Goal: Task Accomplishment & Management: Manage account settings

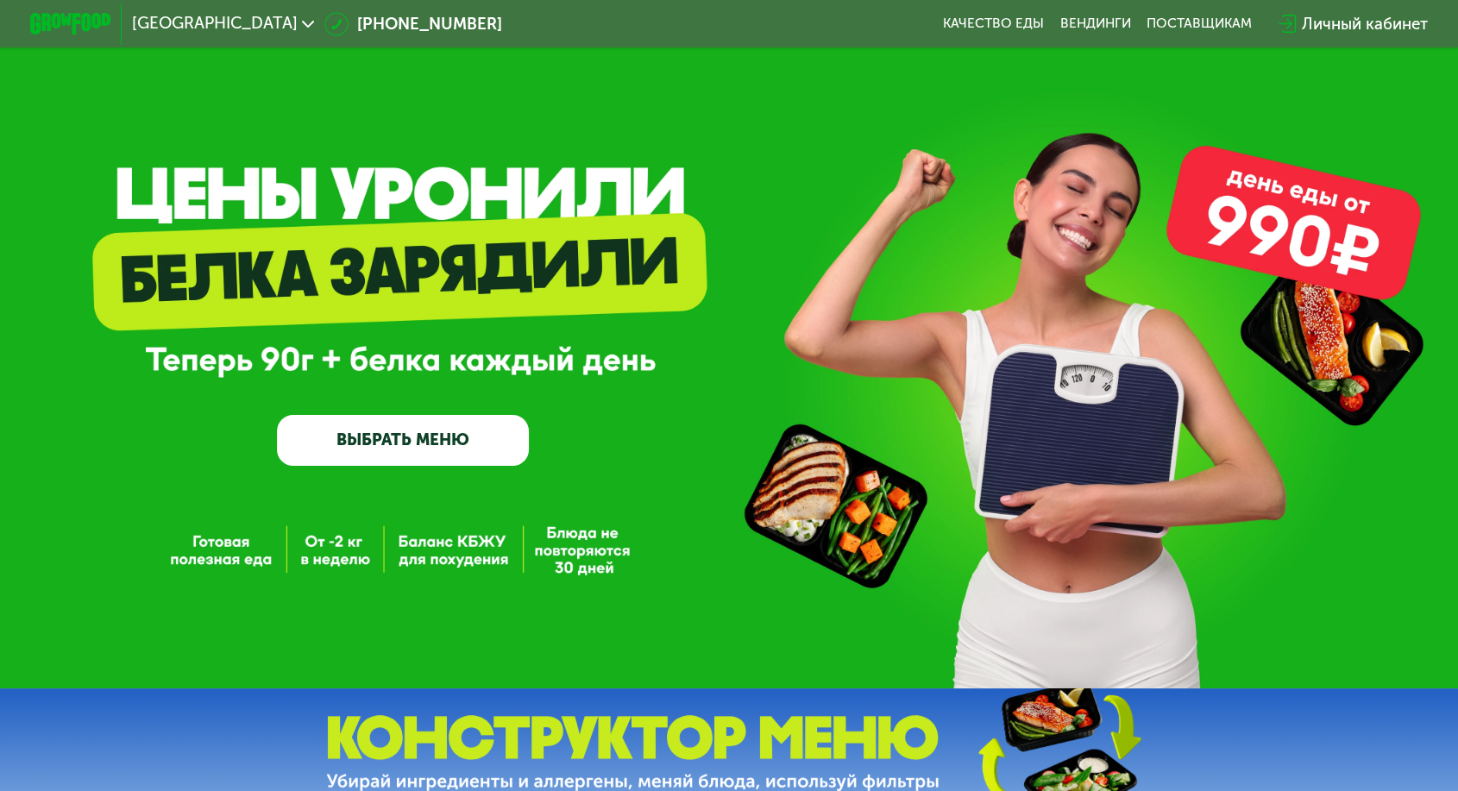
click at [1302, 19] on div "Личный кабинет" at bounding box center [1365, 24] width 126 height 24
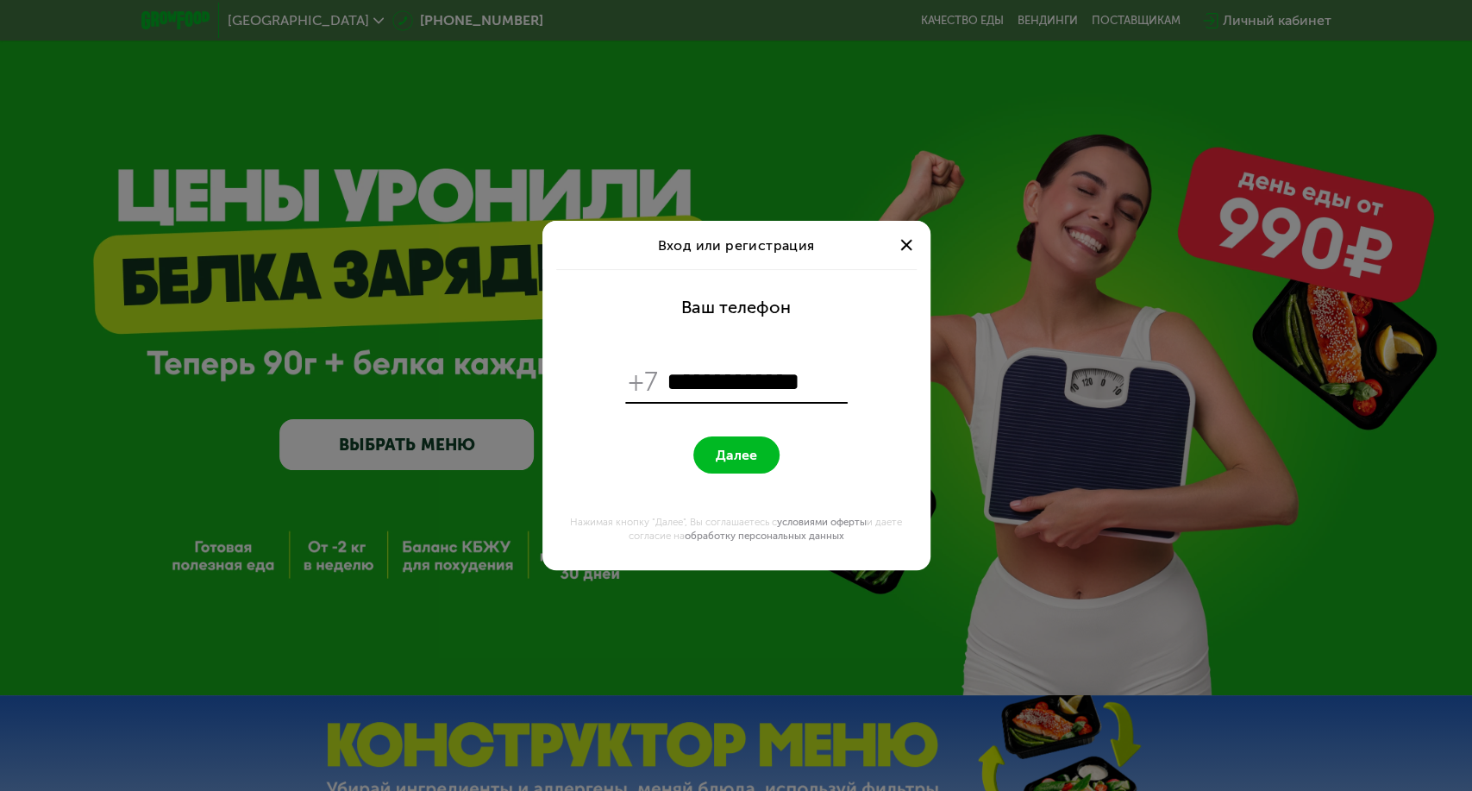
type input "**********"
click at [711, 464] on button "Далее" at bounding box center [736, 454] width 86 height 37
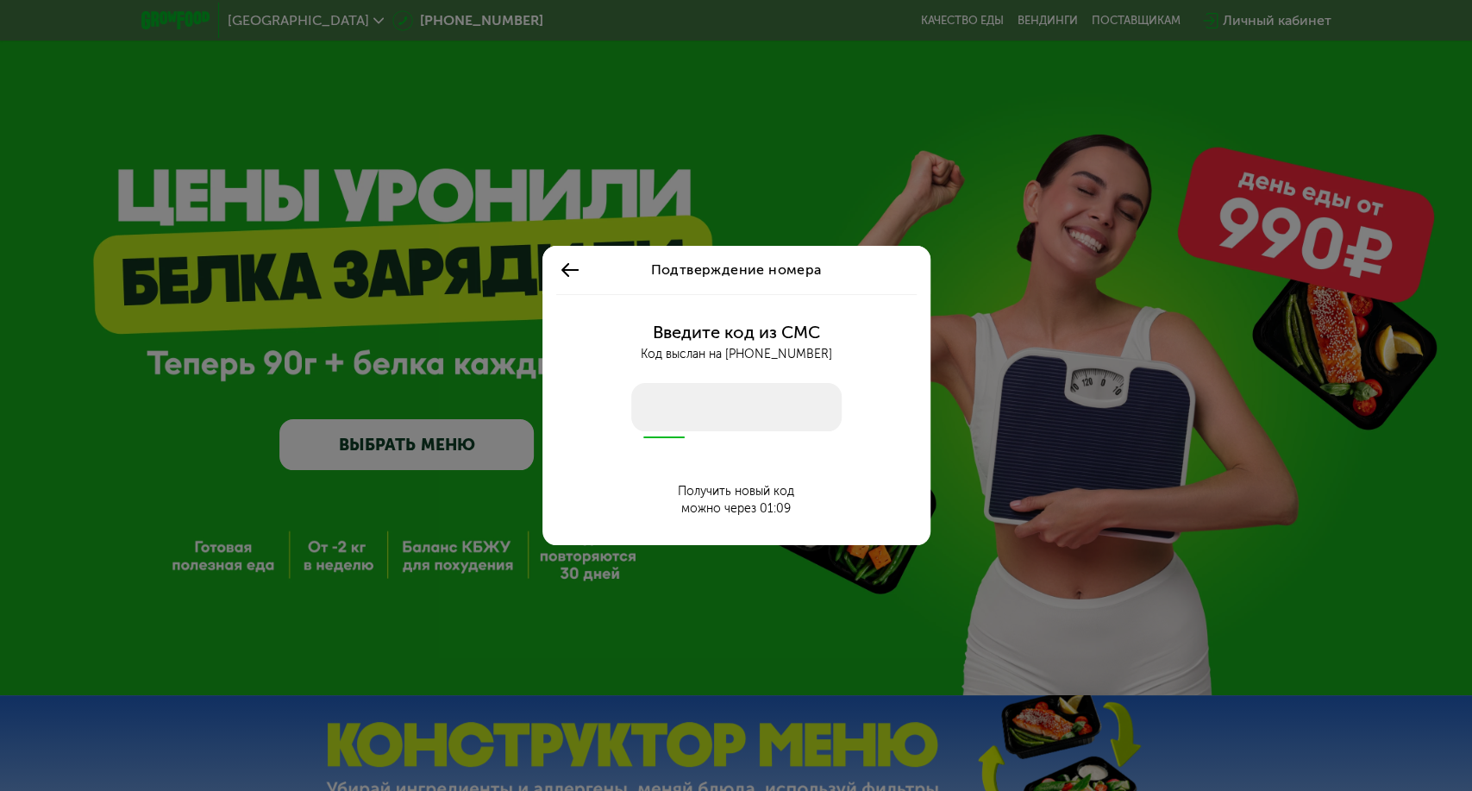
click at [568, 270] on use at bounding box center [569, 270] width 17 height 14
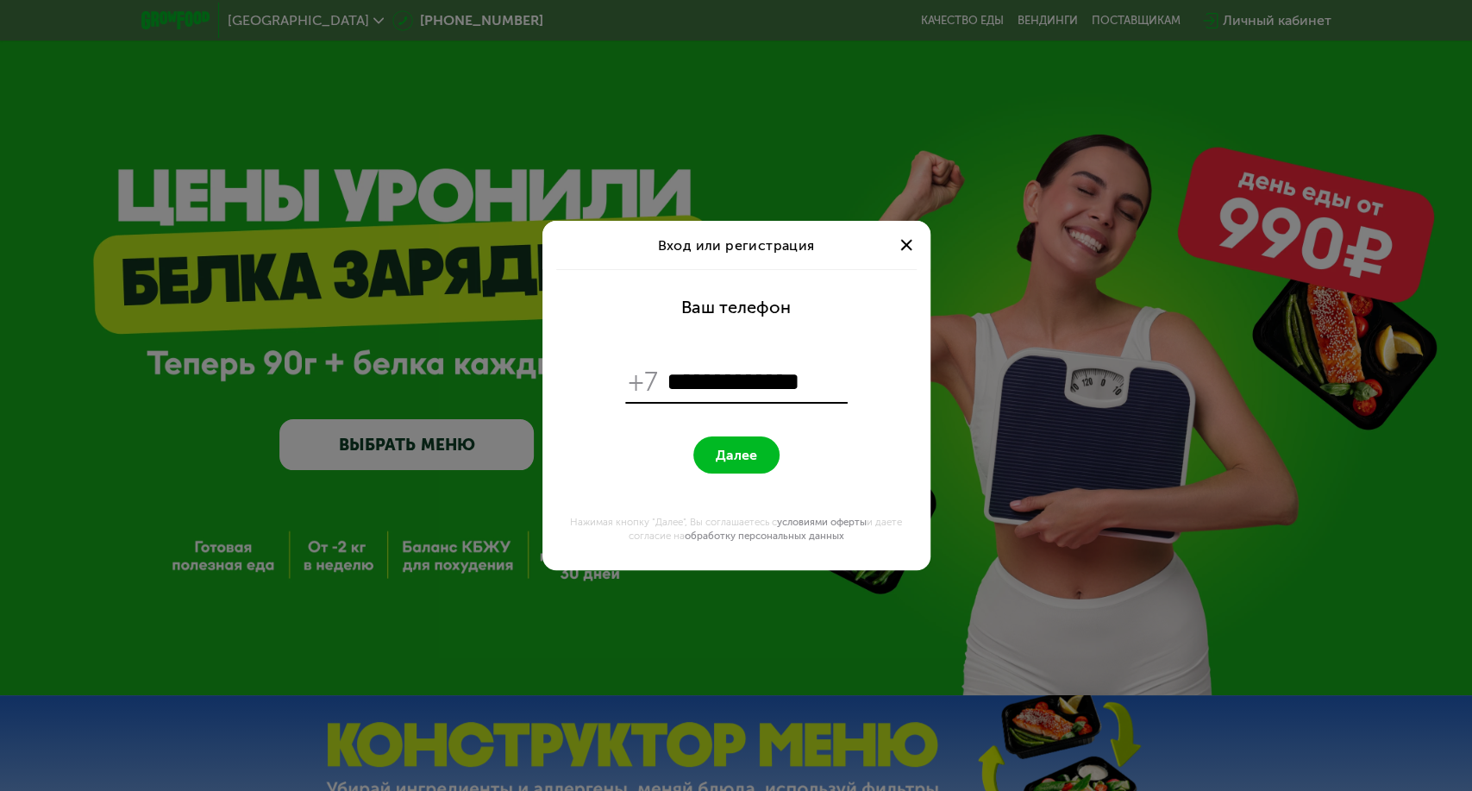
click at [718, 455] on span "Далее" at bounding box center [736, 455] width 41 height 16
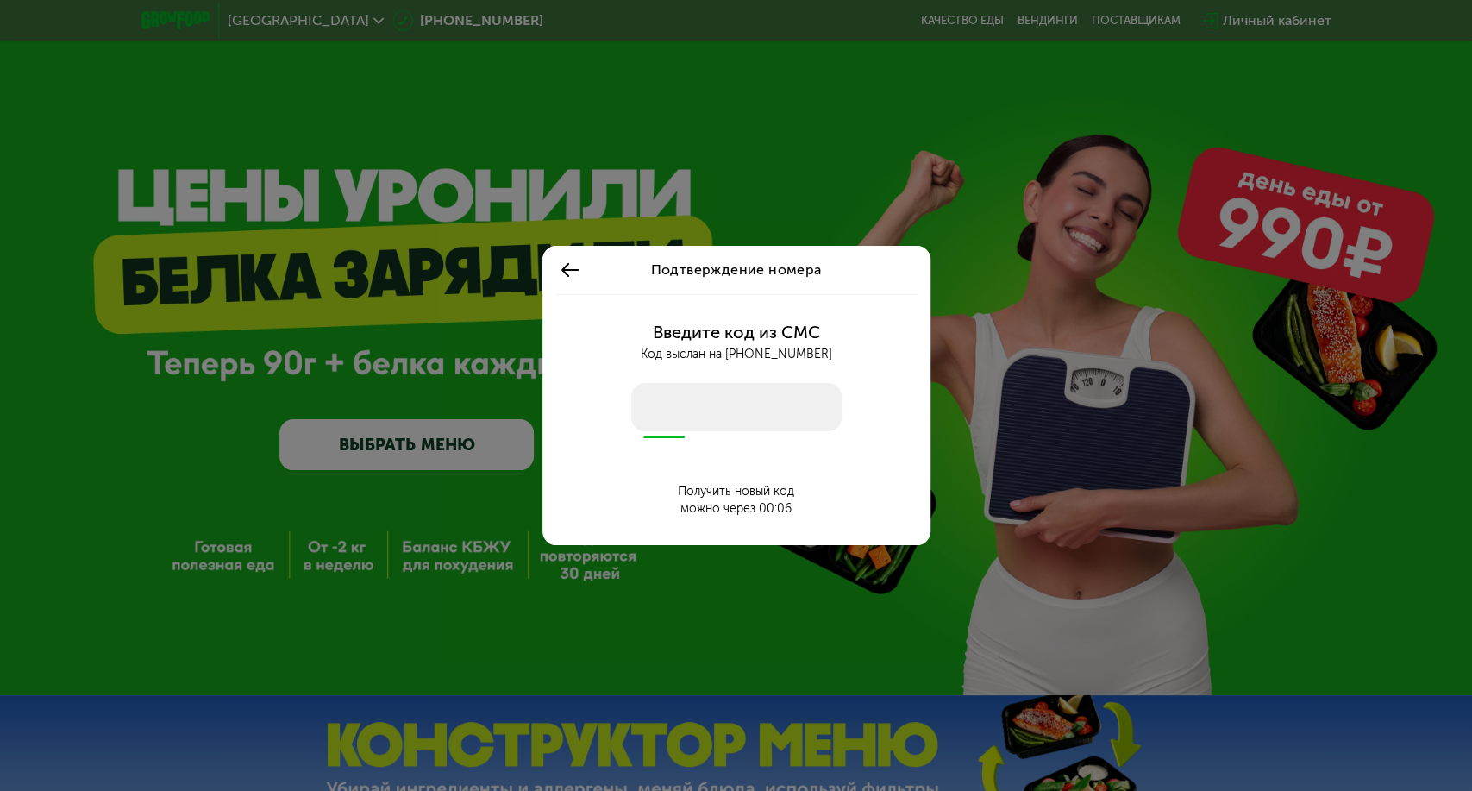
click at [569, 268] on use at bounding box center [569, 270] width 17 height 14
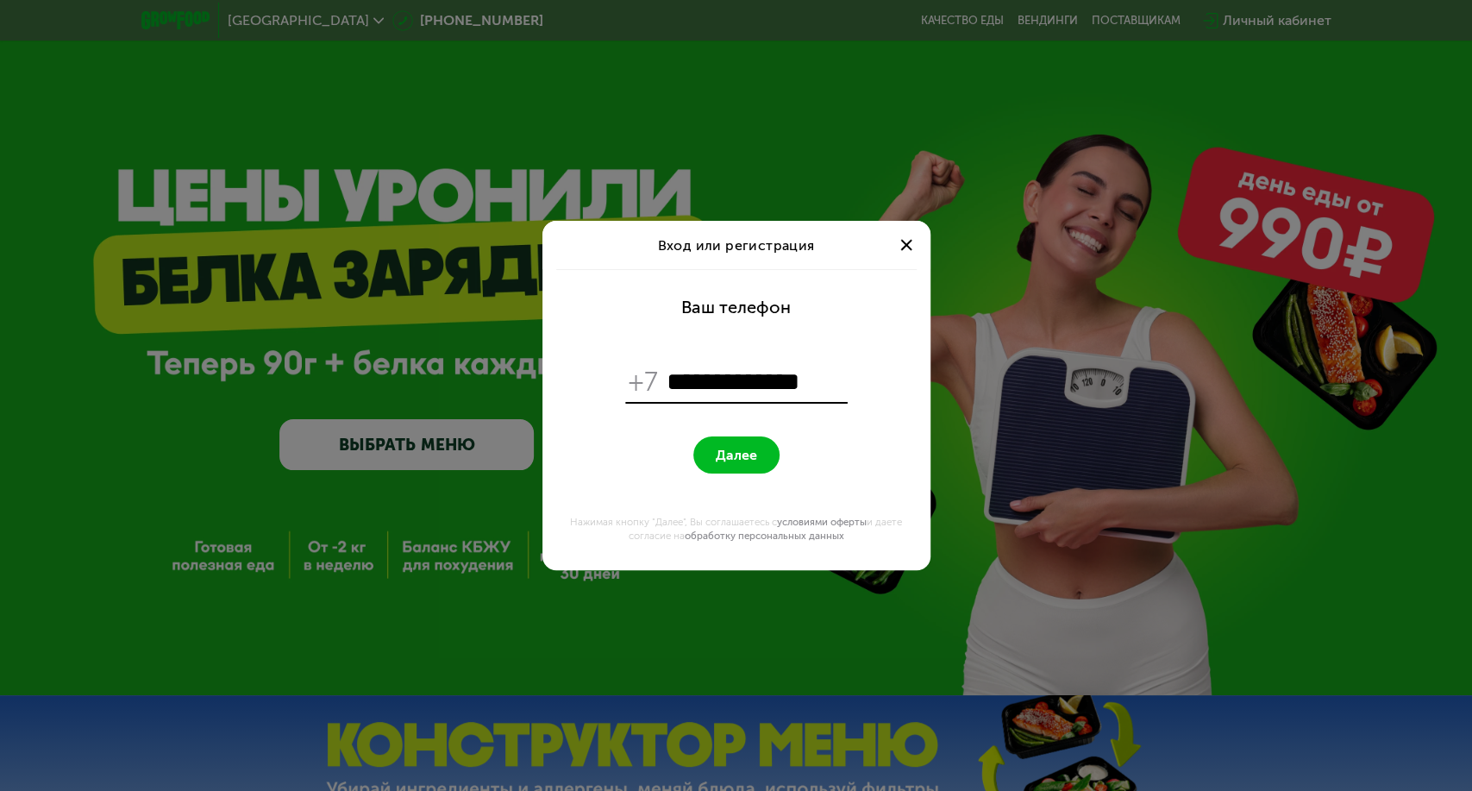
click at [909, 241] on span at bounding box center [905, 244] width 11 height 11
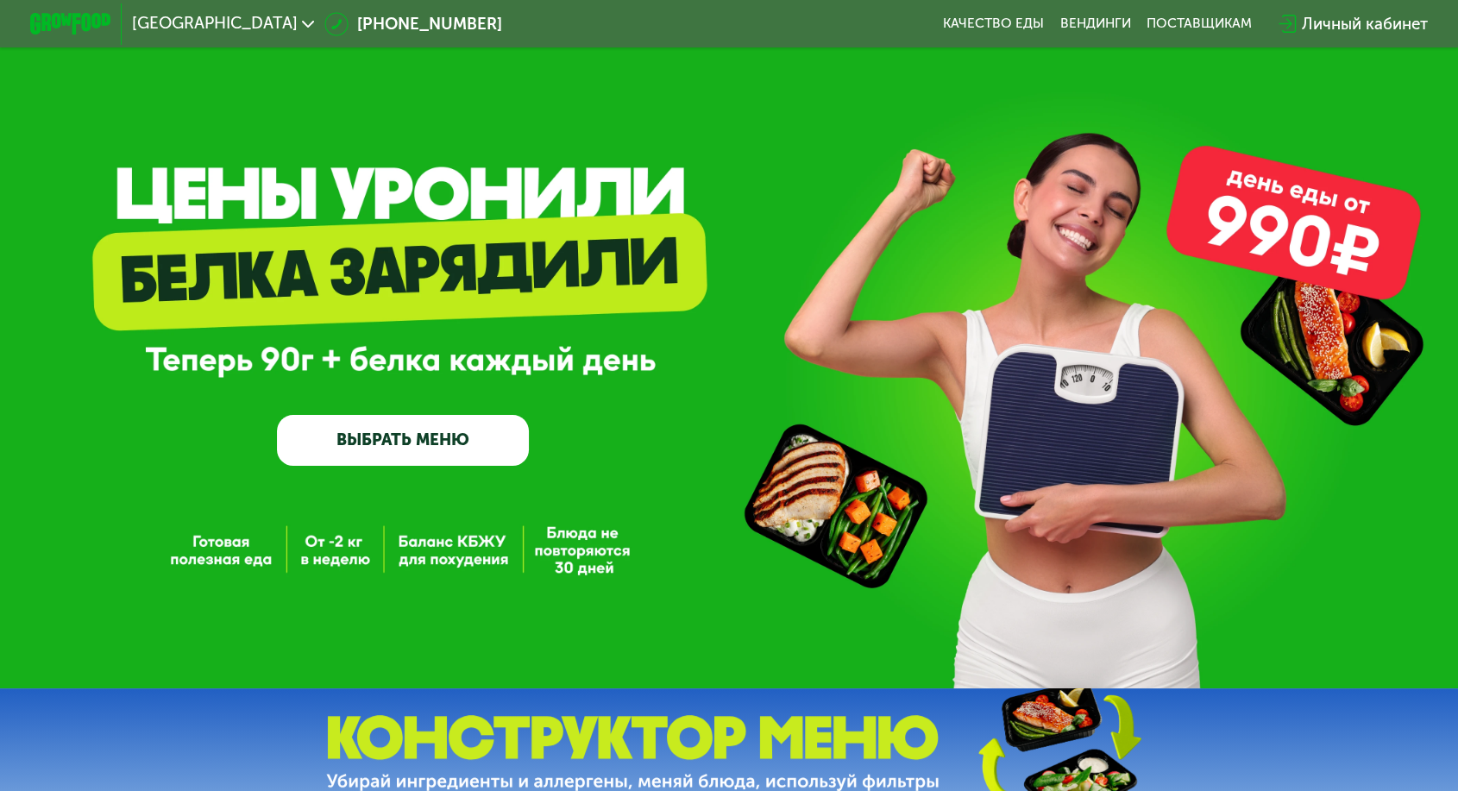
click at [1302, 13] on div "Личный кабинет" at bounding box center [1365, 24] width 126 height 24
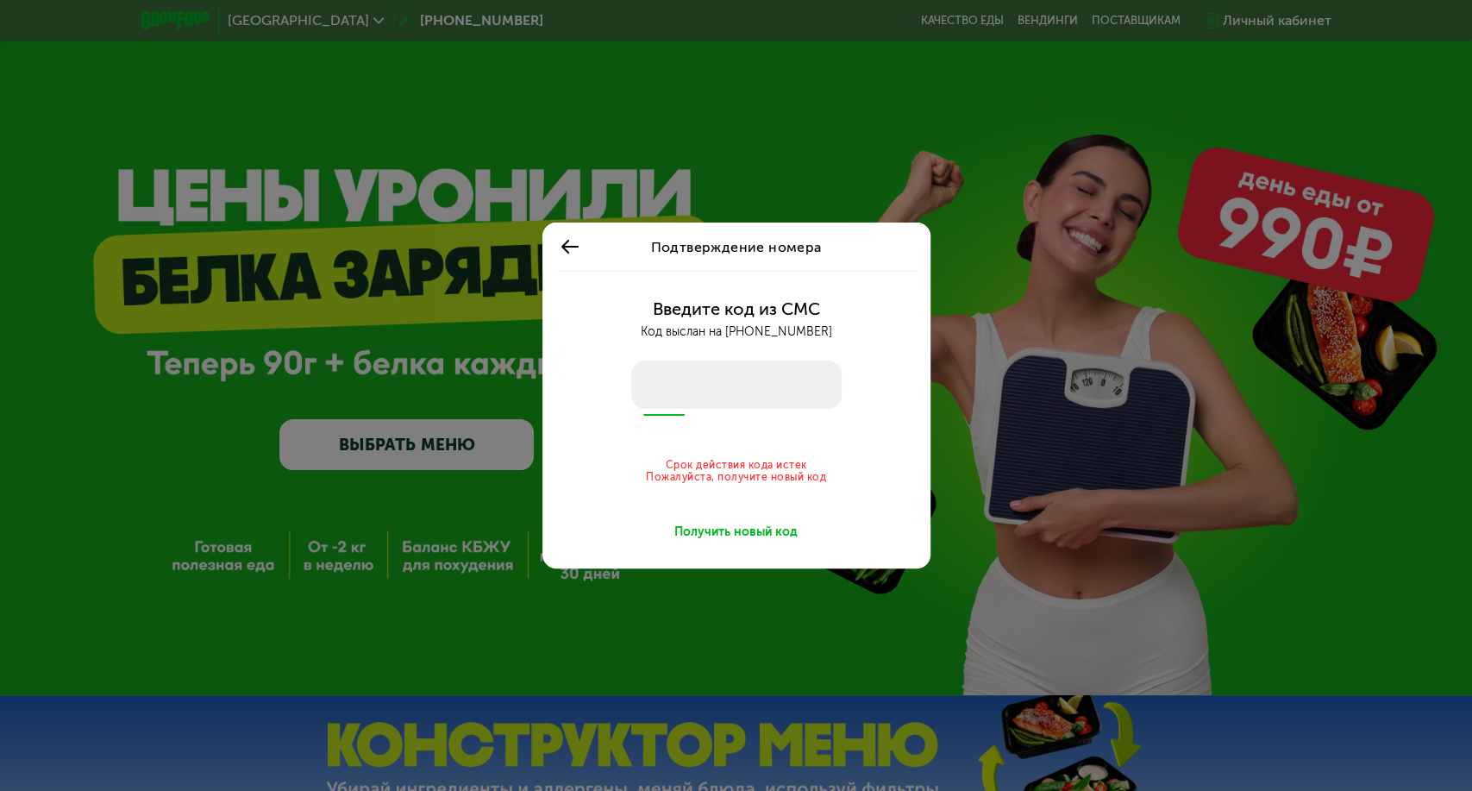
click at [701, 534] on div "Получить новый код" at bounding box center [735, 532] width 123 height 17
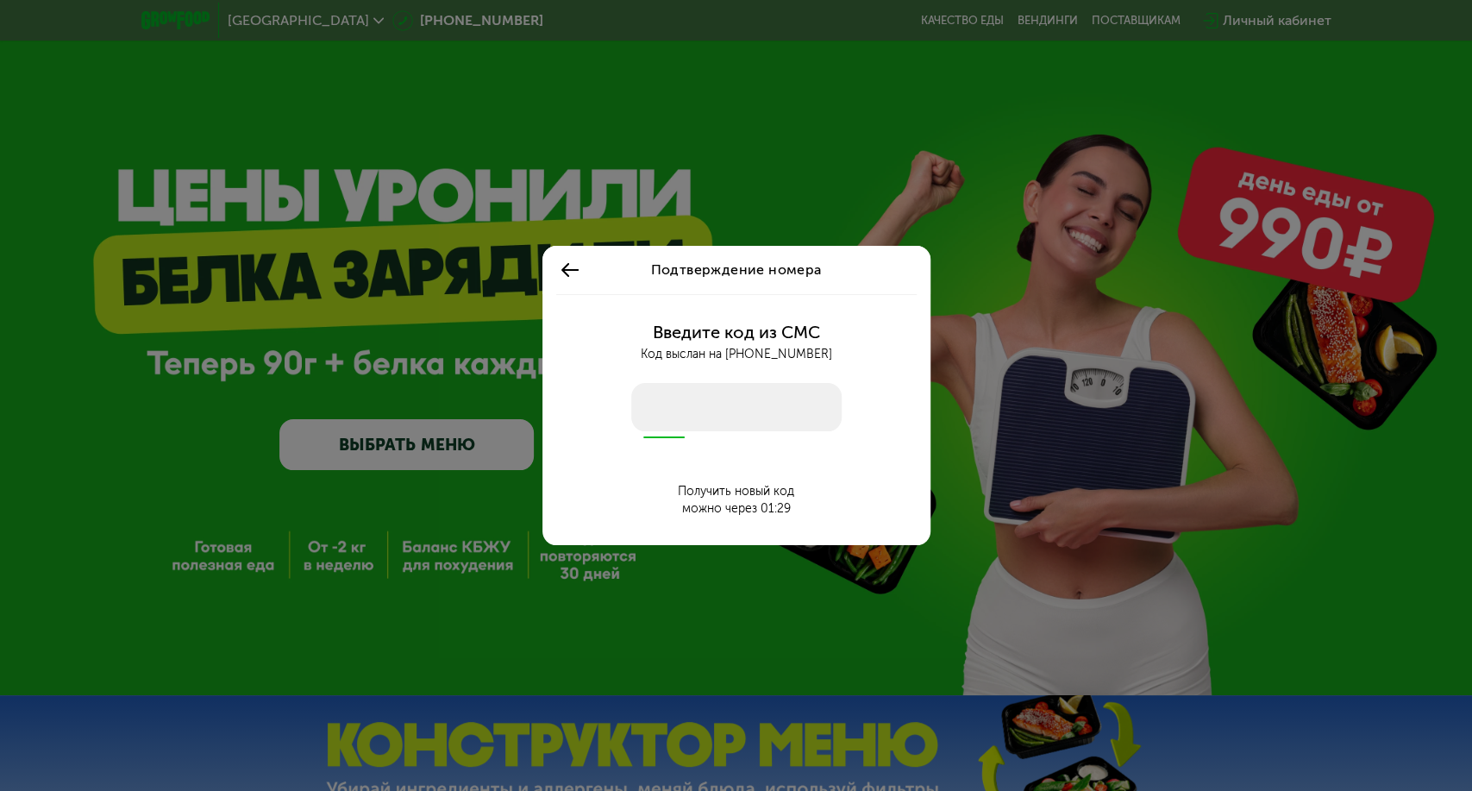
click at [665, 405] on input "number" at bounding box center [736, 407] width 210 height 48
click at [704, 150] on div "Подтверждение номера Введите код из СМС Код выслан на +7 916 438 28 20 Получить…" at bounding box center [736, 395] width 1472 height 791
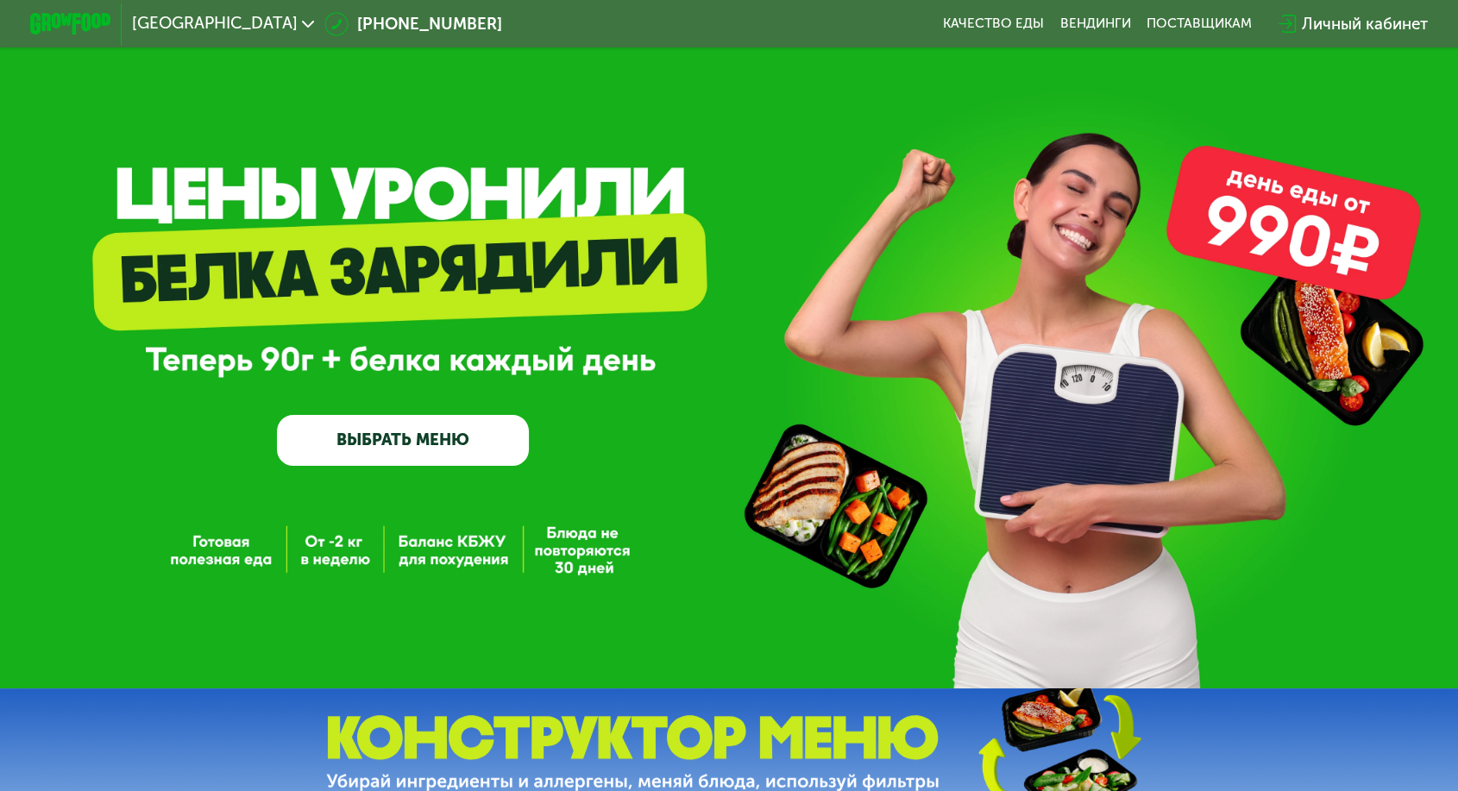
click at [1302, 17] on div "Личный кабинет" at bounding box center [1365, 24] width 126 height 24
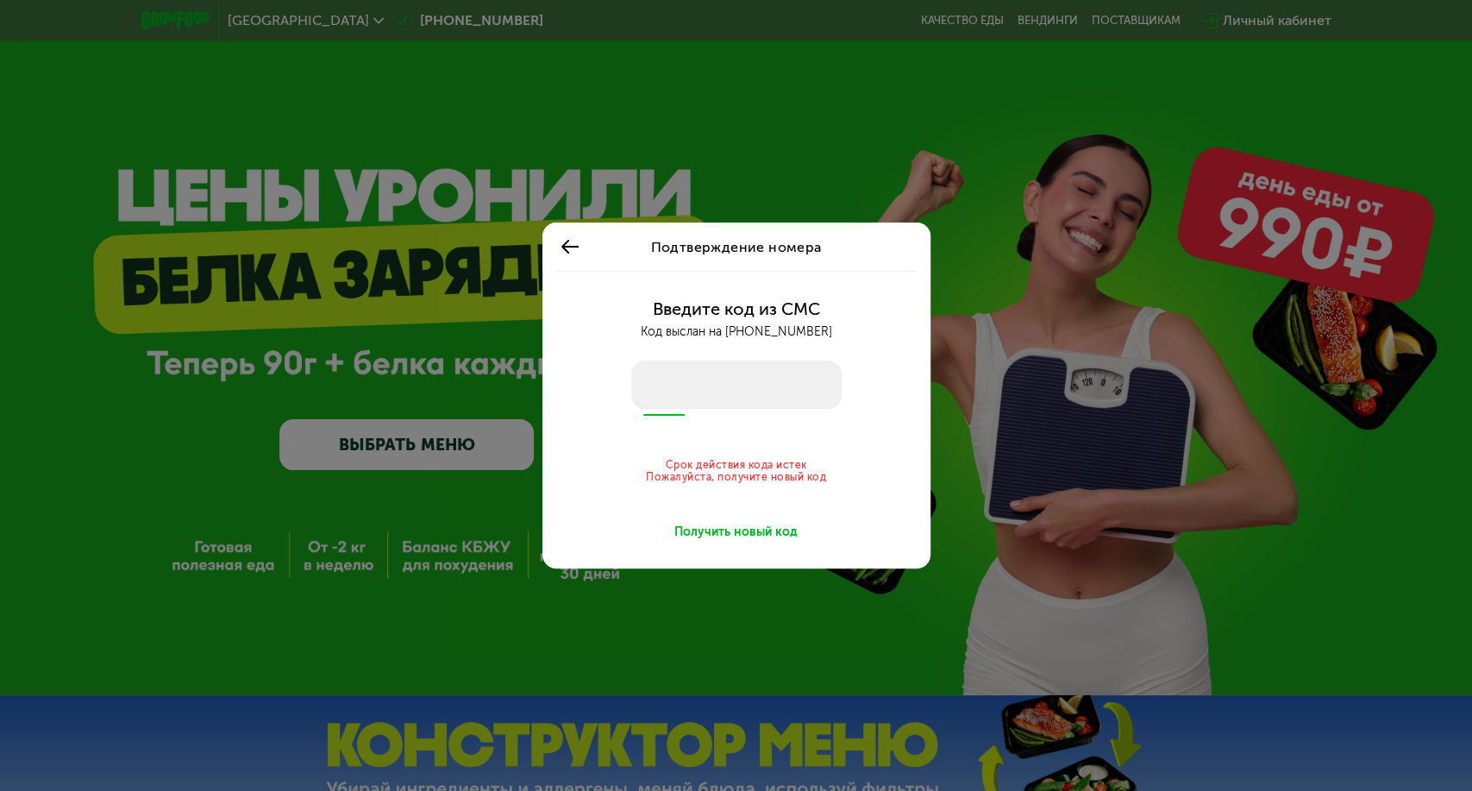
click at [682, 386] on input "number" at bounding box center [736, 385] width 210 height 48
click at [576, 242] on icon at bounding box center [570, 246] width 21 height 21
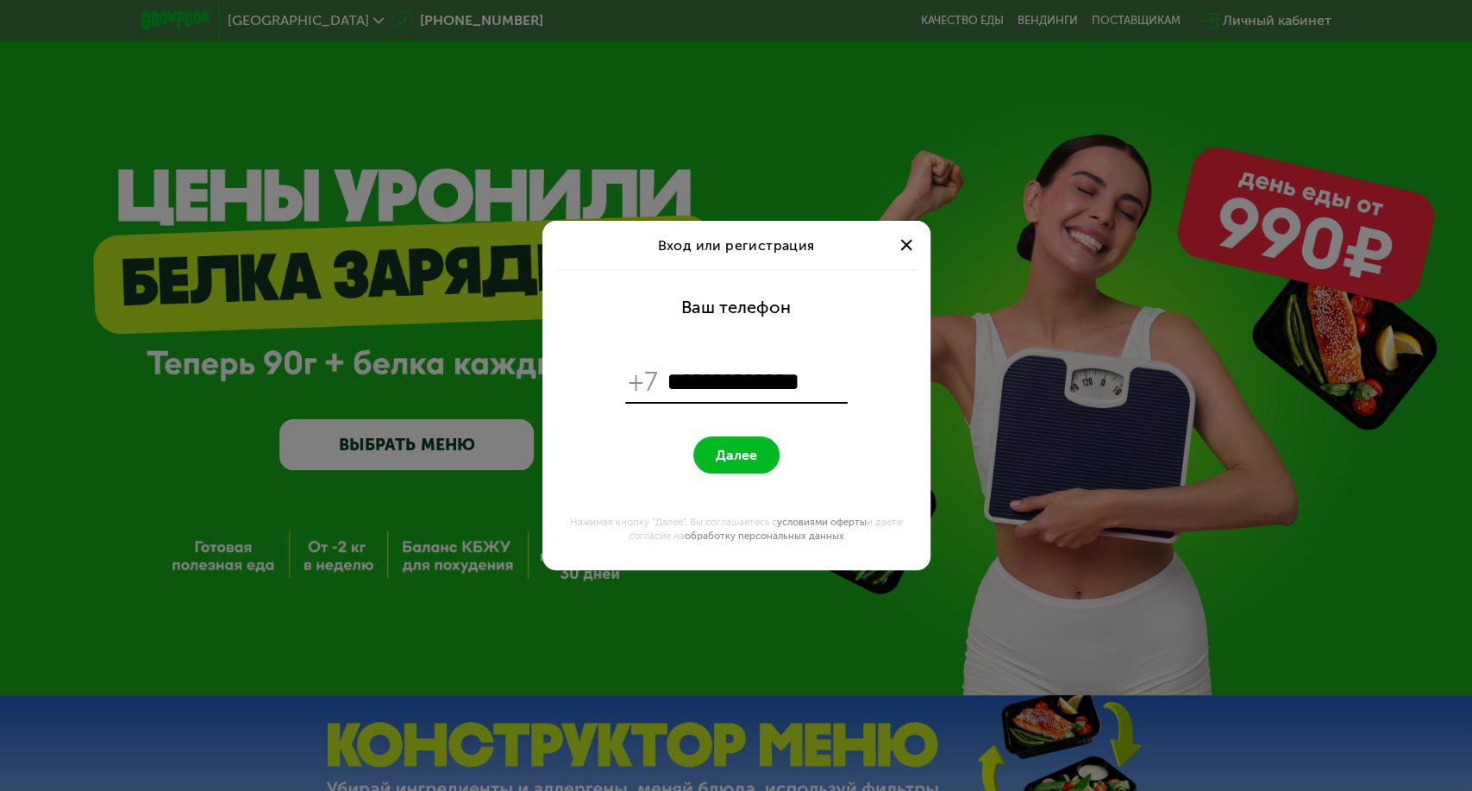
click at [757, 448] on button "Далее" at bounding box center [736, 454] width 86 height 37
